Goal: Information Seeking & Learning: Learn about a topic

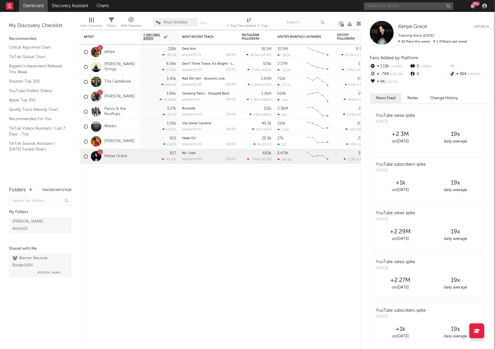
click at [407, 7] on input "text" at bounding box center [408, 5] width 89 height 7
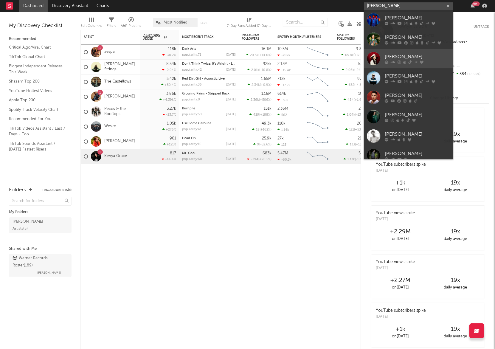
type input "[PERSON_NAME]"
click at [424, 51] on link "[PERSON_NAME]" at bounding box center [408, 58] width 89 height 19
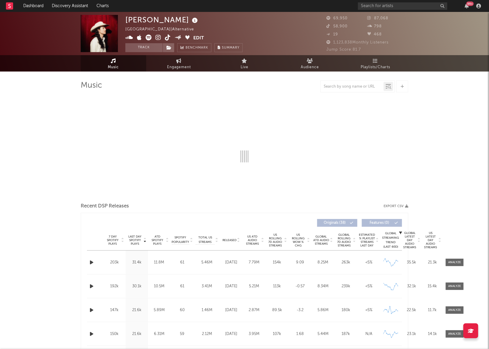
select select "6m"
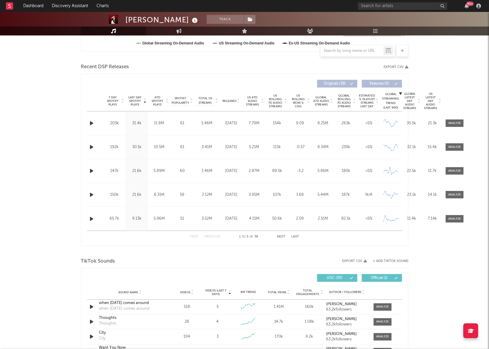
scroll to position [335, 0]
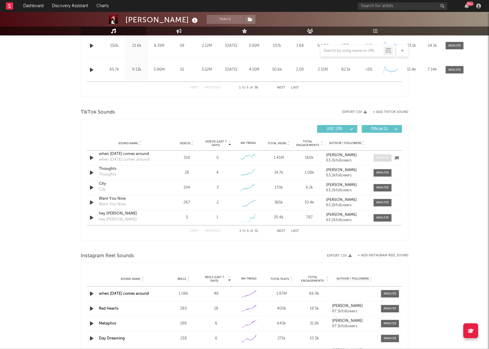
click at [389, 158] on div at bounding box center [383, 158] width 13 height 4
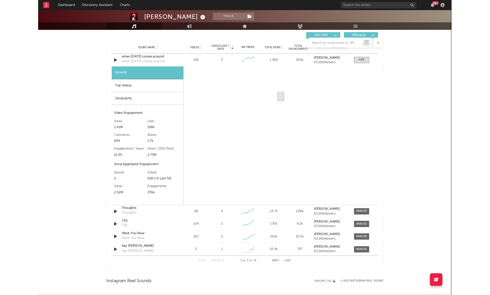
scroll to position [410, 0]
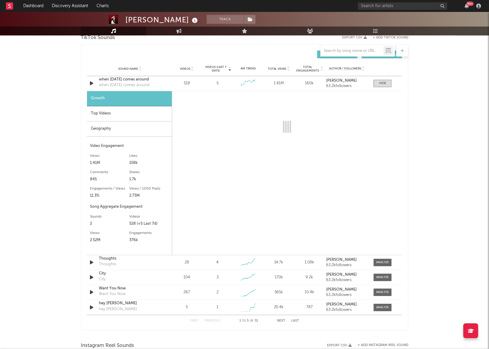
select select "6m"
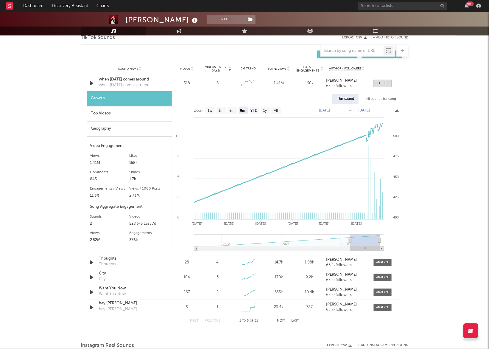
click at [111, 120] on div "Top Videos" at bounding box center [129, 113] width 85 height 15
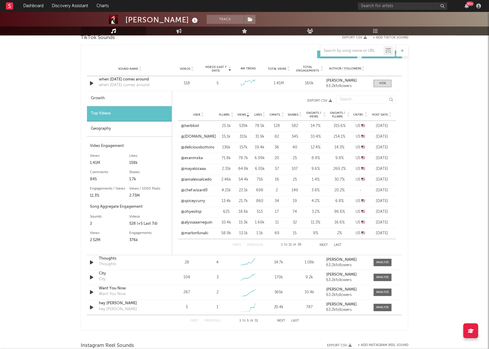
click at [389, 114] on icon at bounding box center [390, 114] width 3 height 2
click at [198, 148] on link "@jackiemawra" at bounding box center [194, 148] width 26 height 6
